Goal: Task Accomplishment & Management: Manage account settings

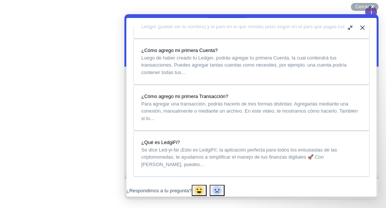
scroll to position [725, 0]
click at [362, 27] on button "Close" at bounding box center [363, 28] width 12 height 12
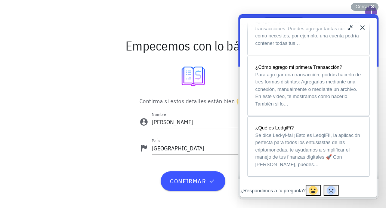
scroll to position [683, 0]
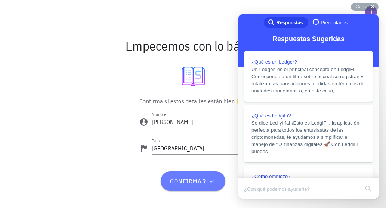
click at [188, 179] on span "confirmar" at bounding box center [193, 180] width 47 height 7
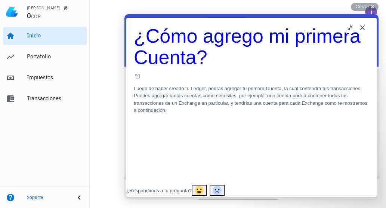
click at [362, 28] on button "Close" at bounding box center [363, 28] width 12 height 12
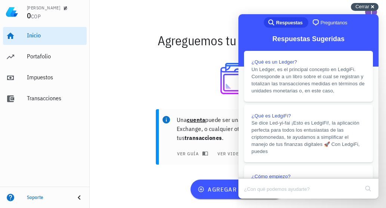
click at [366, 6] on span "Cerrar" at bounding box center [363, 7] width 14 height 6
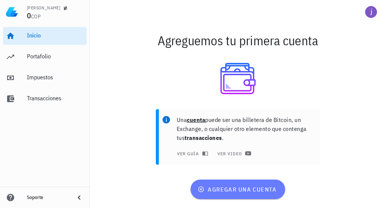
click at [243, 194] on button "agregar una cuenta" at bounding box center [238, 188] width 95 height 19
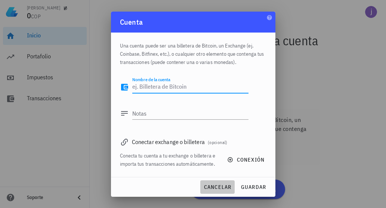
click at [219, 184] on span "cancelar" at bounding box center [217, 187] width 28 height 7
